Goal: Navigation & Orientation: Find specific page/section

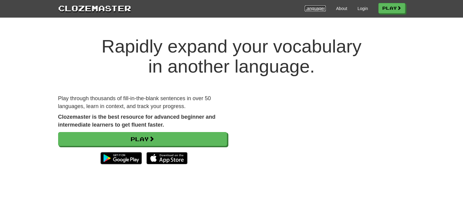
click at [309, 8] on link "Languages" at bounding box center [315, 8] width 21 height 6
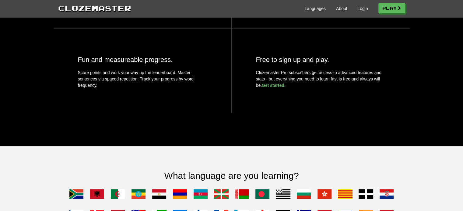
scroll to position [335, 0]
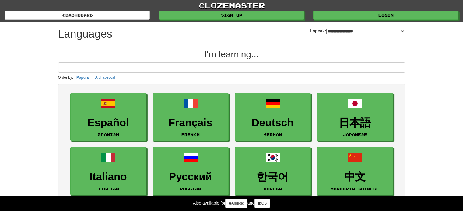
select select "*******"
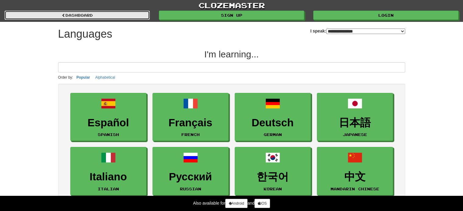
click at [87, 18] on link "dashboard" at bounding box center [77, 15] width 145 height 9
